Goal: Transaction & Acquisition: Purchase product/service

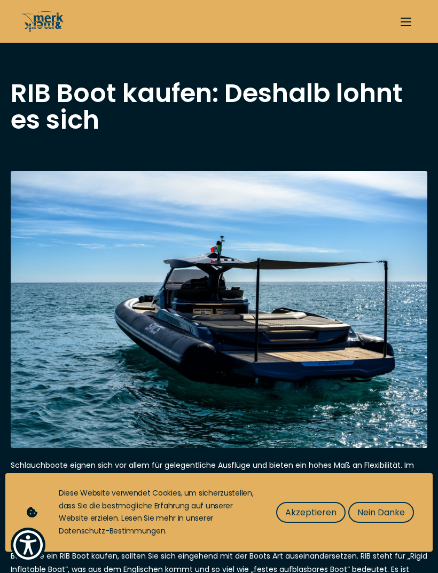
click at [385, 512] on span "Nein Danke" at bounding box center [381, 512] width 48 height 13
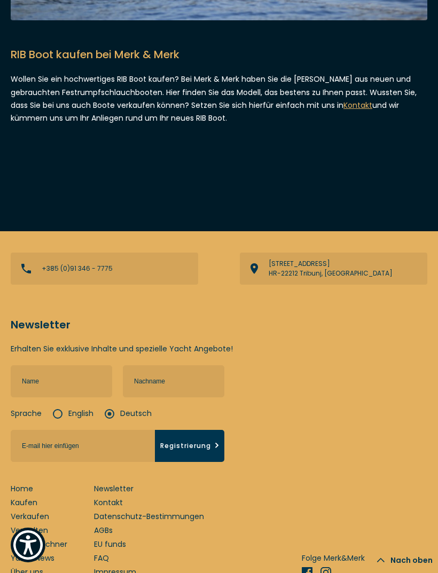
scroll to position [2053, 0]
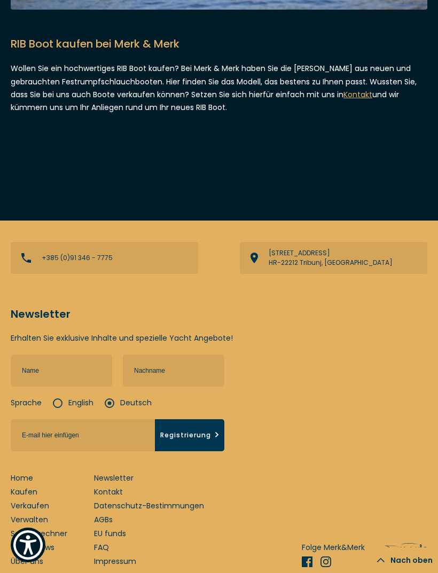
click at [33, 491] on link "Kaufen" at bounding box center [24, 491] width 27 height 11
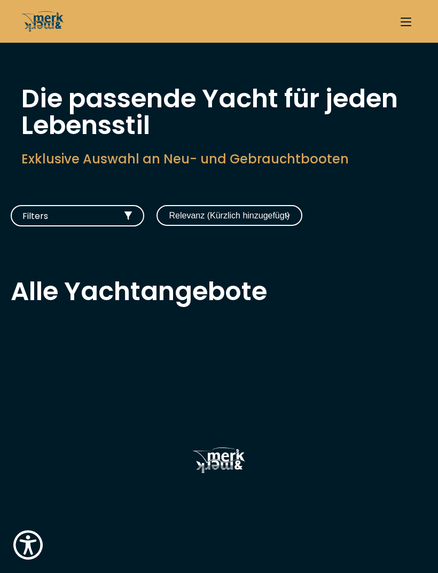
click at [230, 296] on h2 "Alle Yachtangebote" at bounding box center [219, 291] width 416 height 27
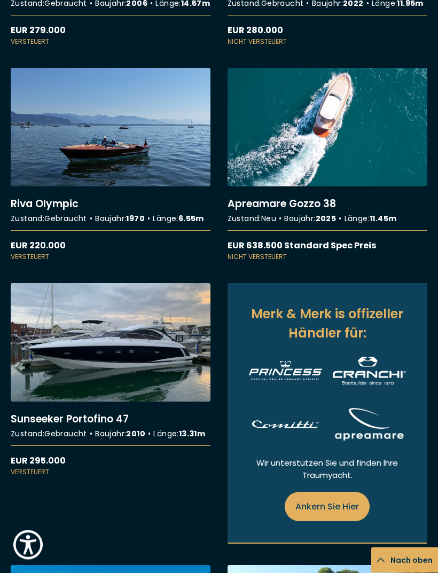
scroll to position [965, 0]
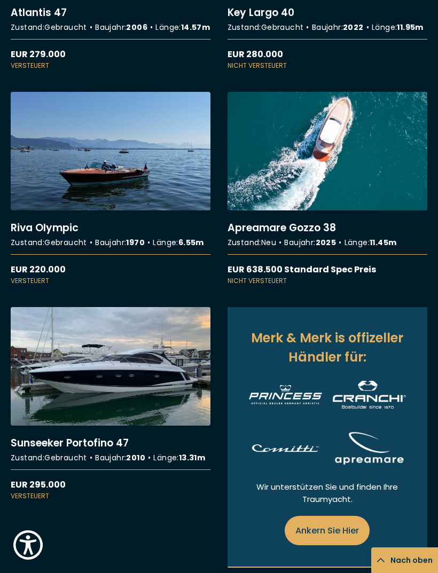
click at [47, 182] on link "More details about Riva Olympic" at bounding box center [111, 189] width 200 height 194
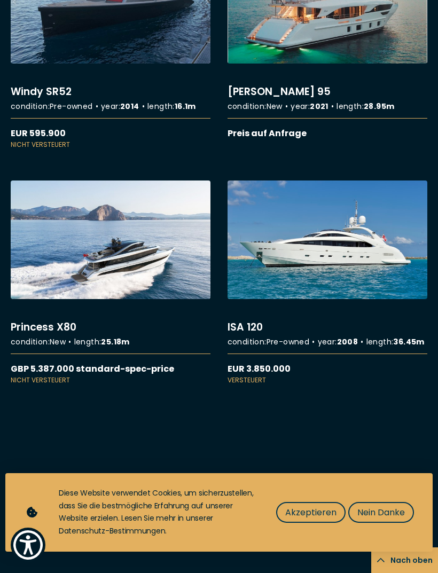
scroll to position [10007, 0]
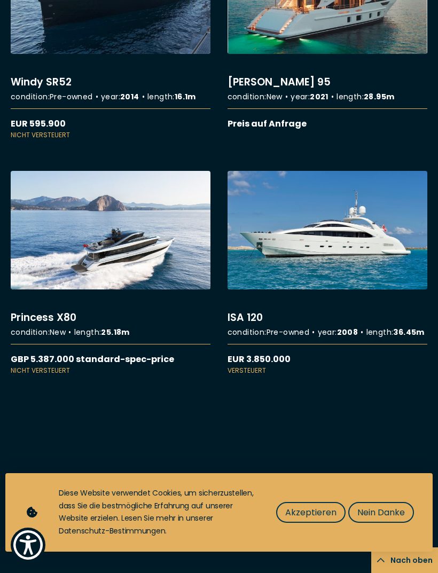
click at [64, 140] on link "More details about Windy SR52" at bounding box center [111, 37] width 200 height 204
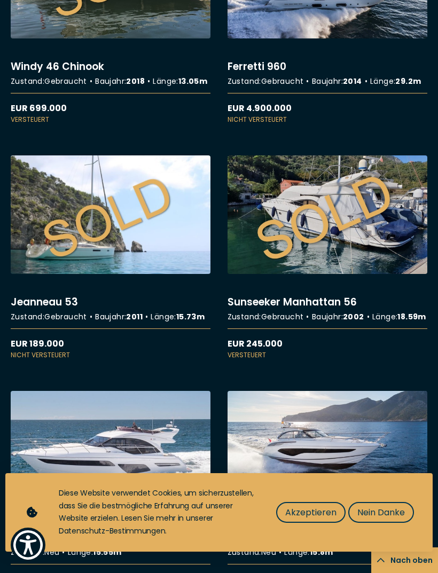
scroll to position [11425, 0]
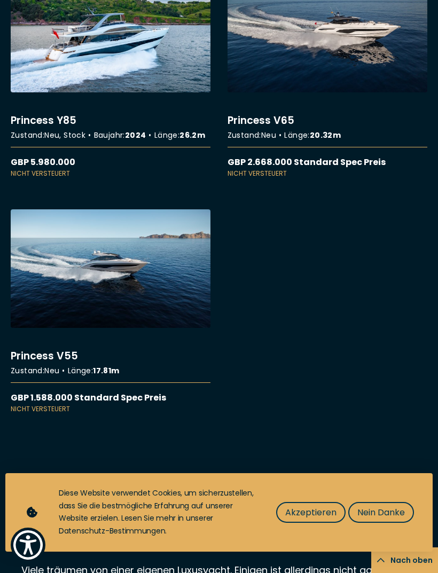
scroll to position [12278, 0]
